Goal: Check status: Check status

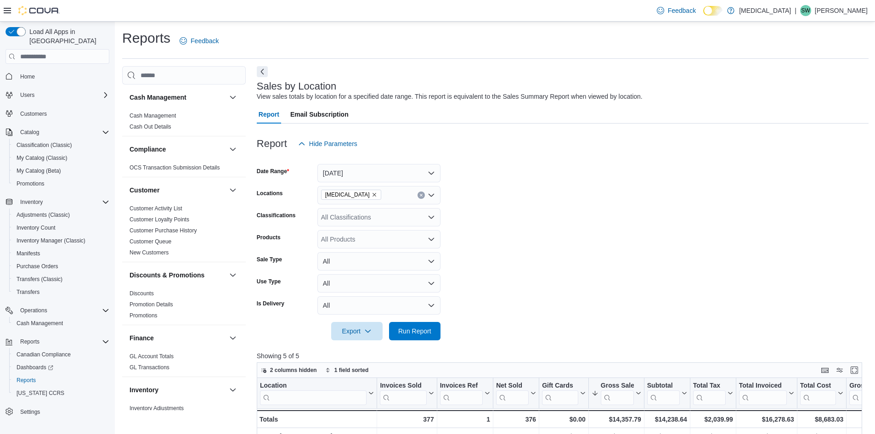
click at [413, 327] on span "Run Report" at bounding box center [414, 331] width 33 height 9
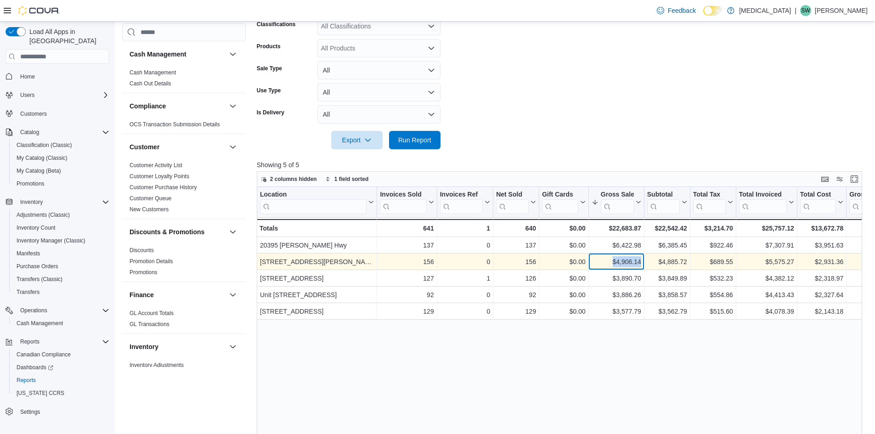
drag, startPoint x: 618, startPoint y: 263, endPoint x: 643, endPoint y: 265, distance: 25.4
click at [643, 265] on div "$4,906.14 - Gross Sales, column 6, row 2" at bounding box center [617, 262] width 56 height 17
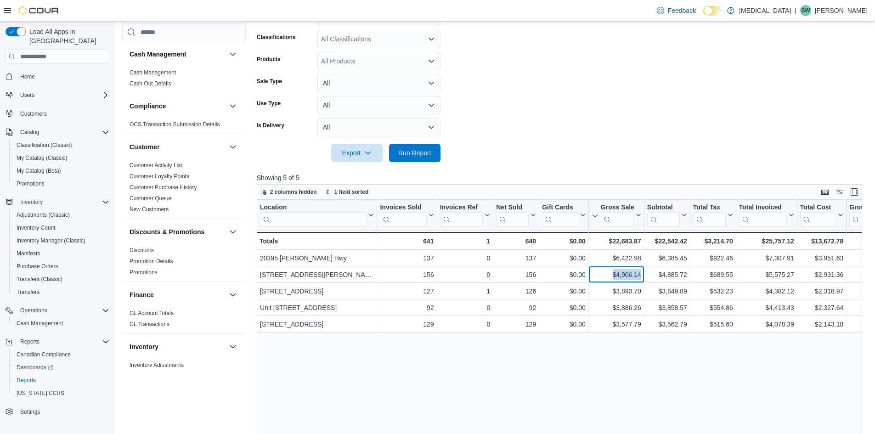
scroll to position [184, 0]
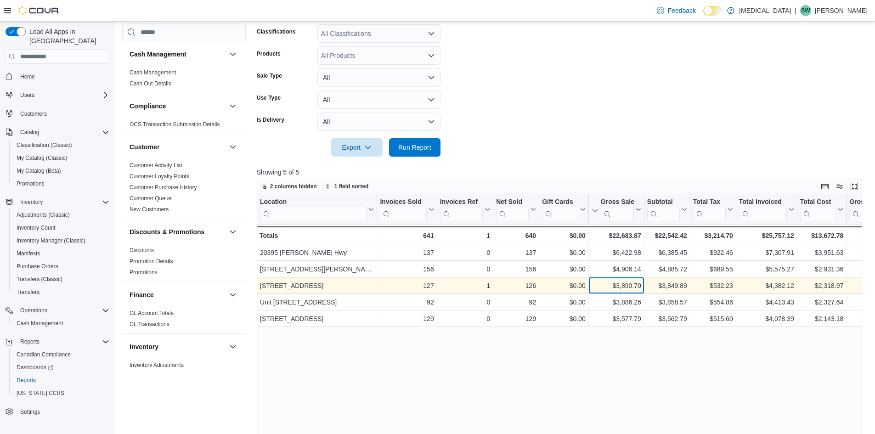
click at [624, 290] on div "$3,890.70" at bounding box center [617, 285] width 50 height 11
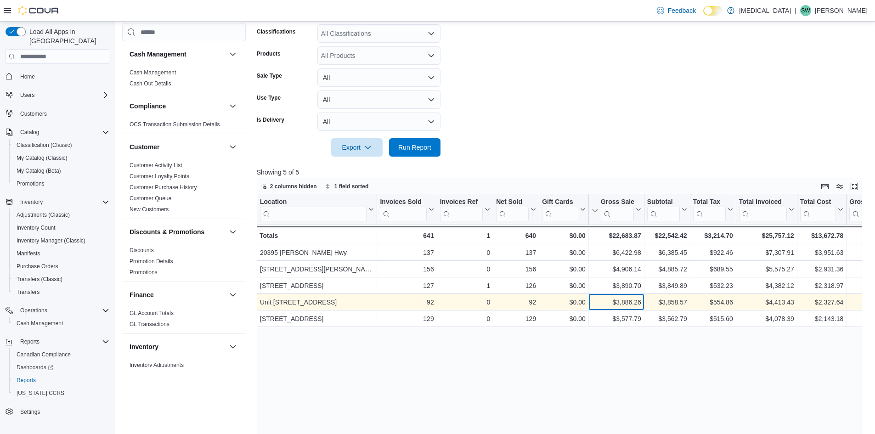
click at [627, 299] on div "$3,886.26" at bounding box center [617, 302] width 50 height 11
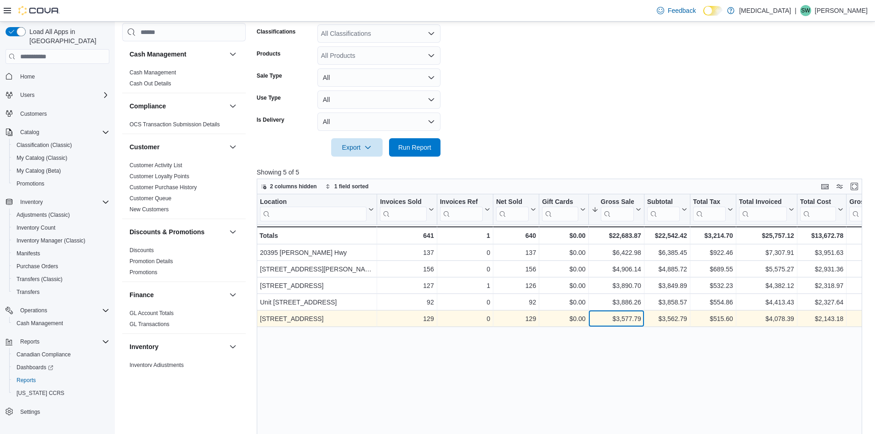
click at [630, 319] on div "$3,577.79" at bounding box center [617, 318] width 50 height 11
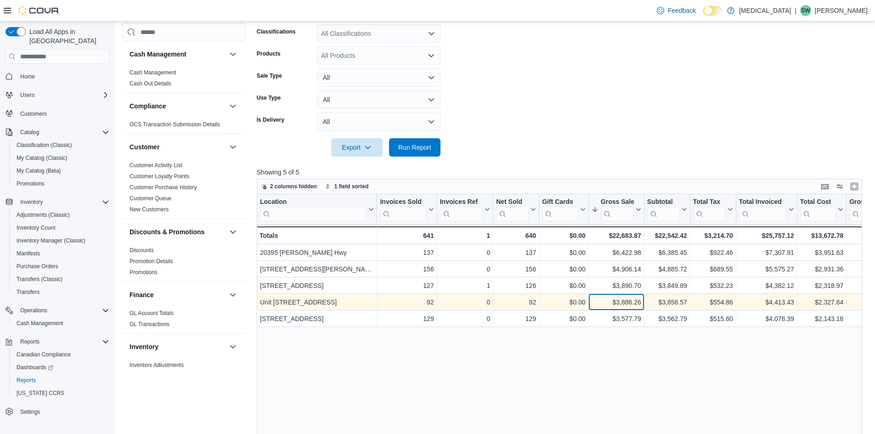
click at [614, 299] on div "$3,886.26" at bounding box center [617, 302] width 50 height 11
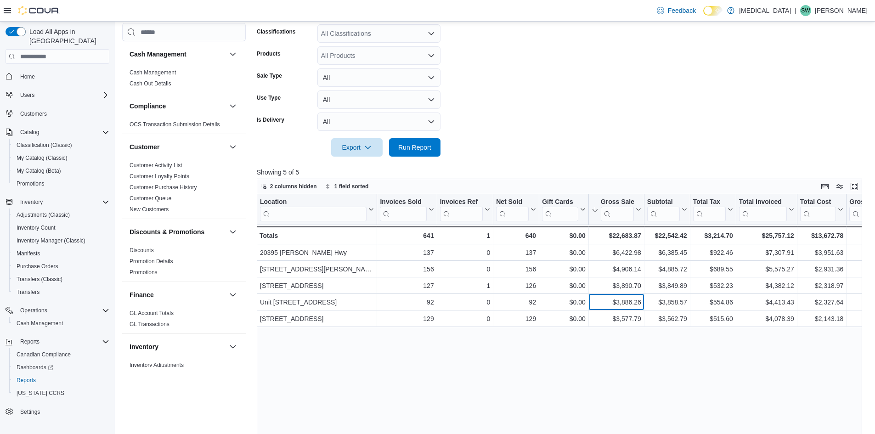
scroll to position [0, 0]
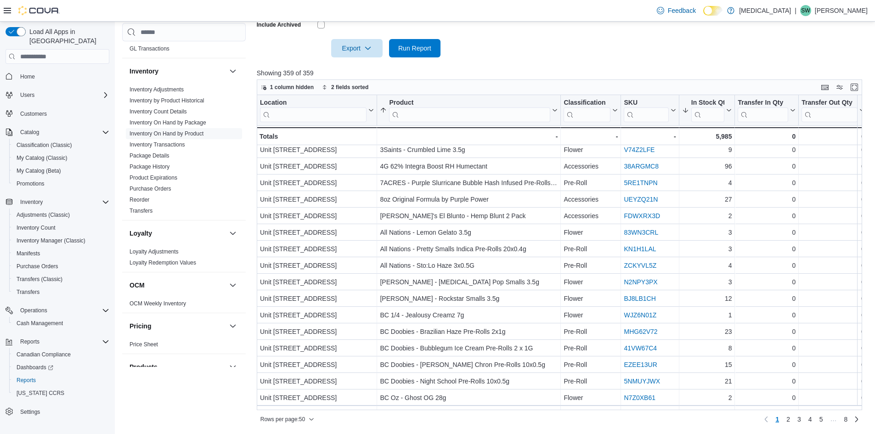
scroll to position [413, 0]
